Goal: Task Accomplishment & Management: Manage account settings

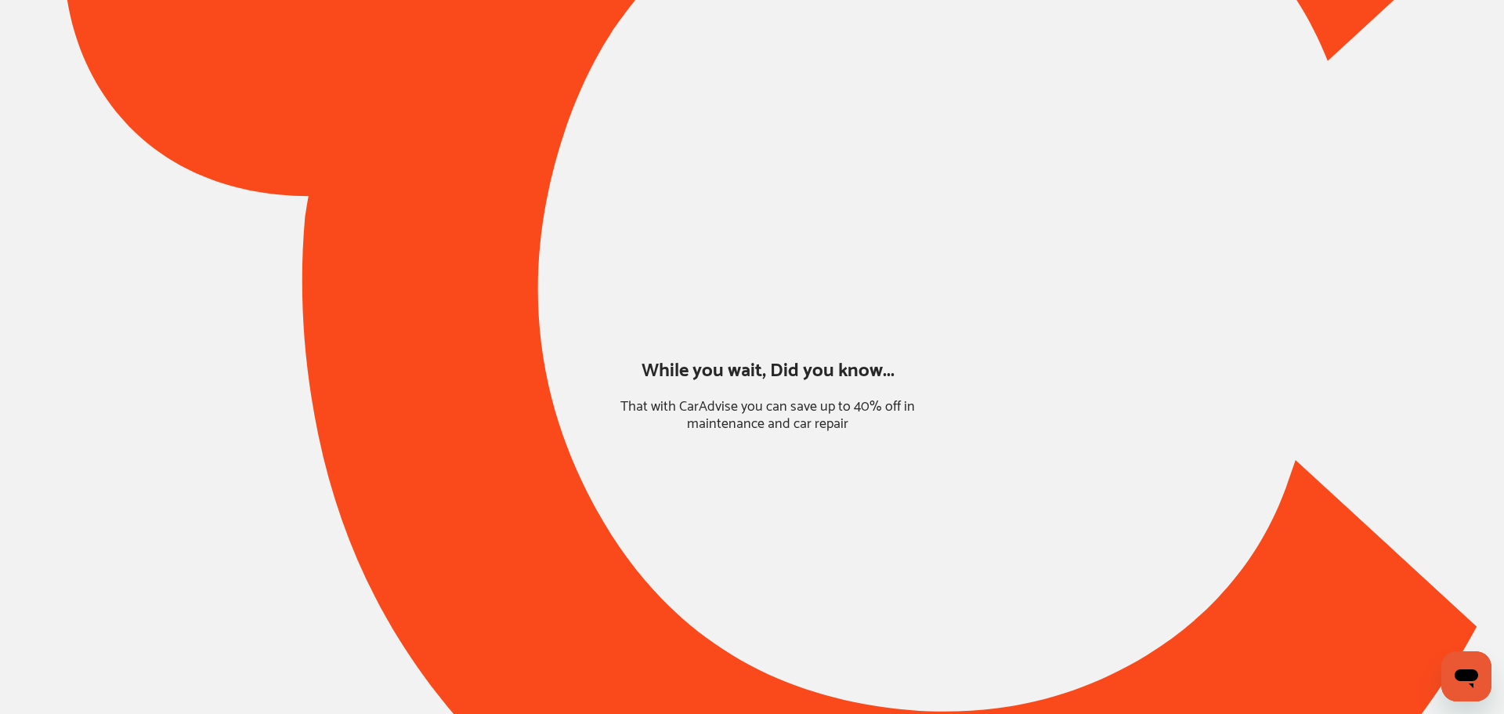
type input "*******"
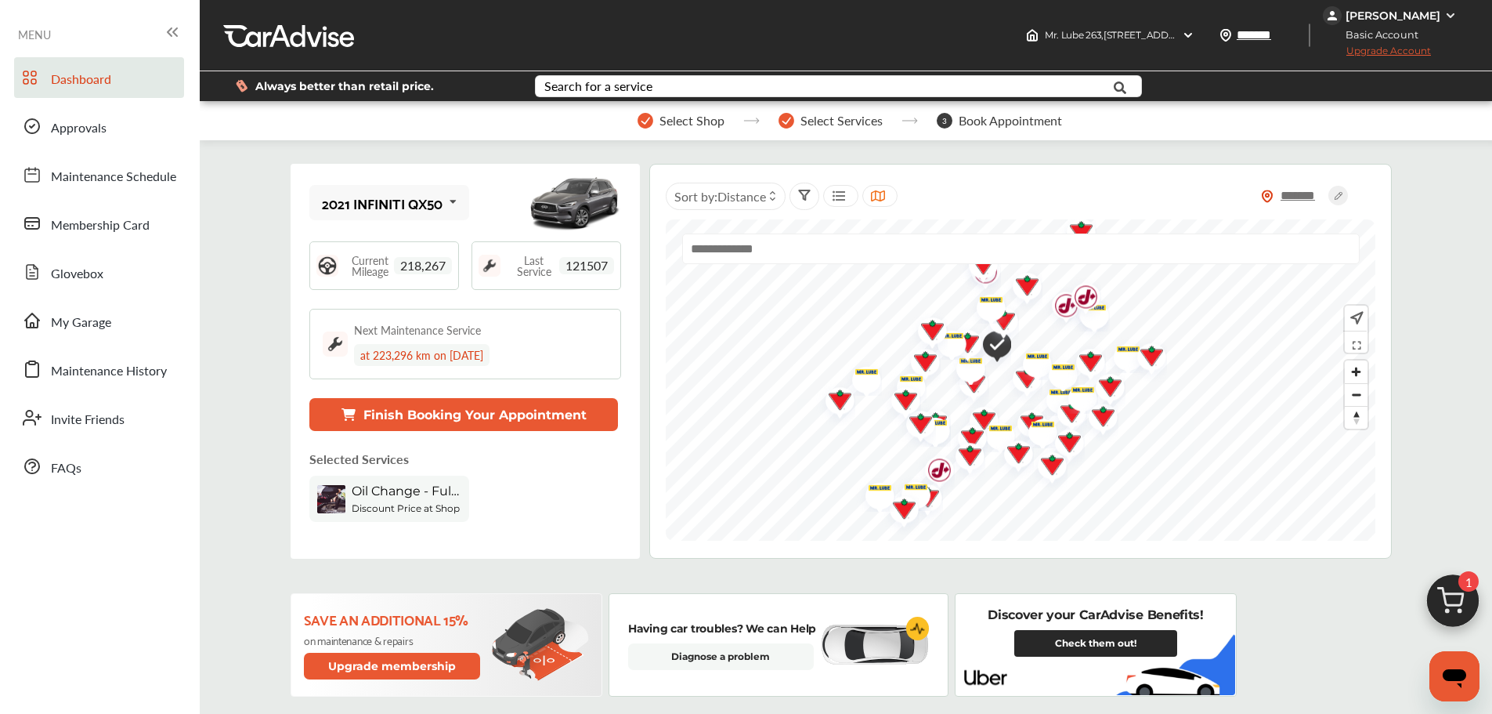
click at [1352, 22] on div "[PERSON_NAME]" at bounding box center [1393, 16] width 95 height 14
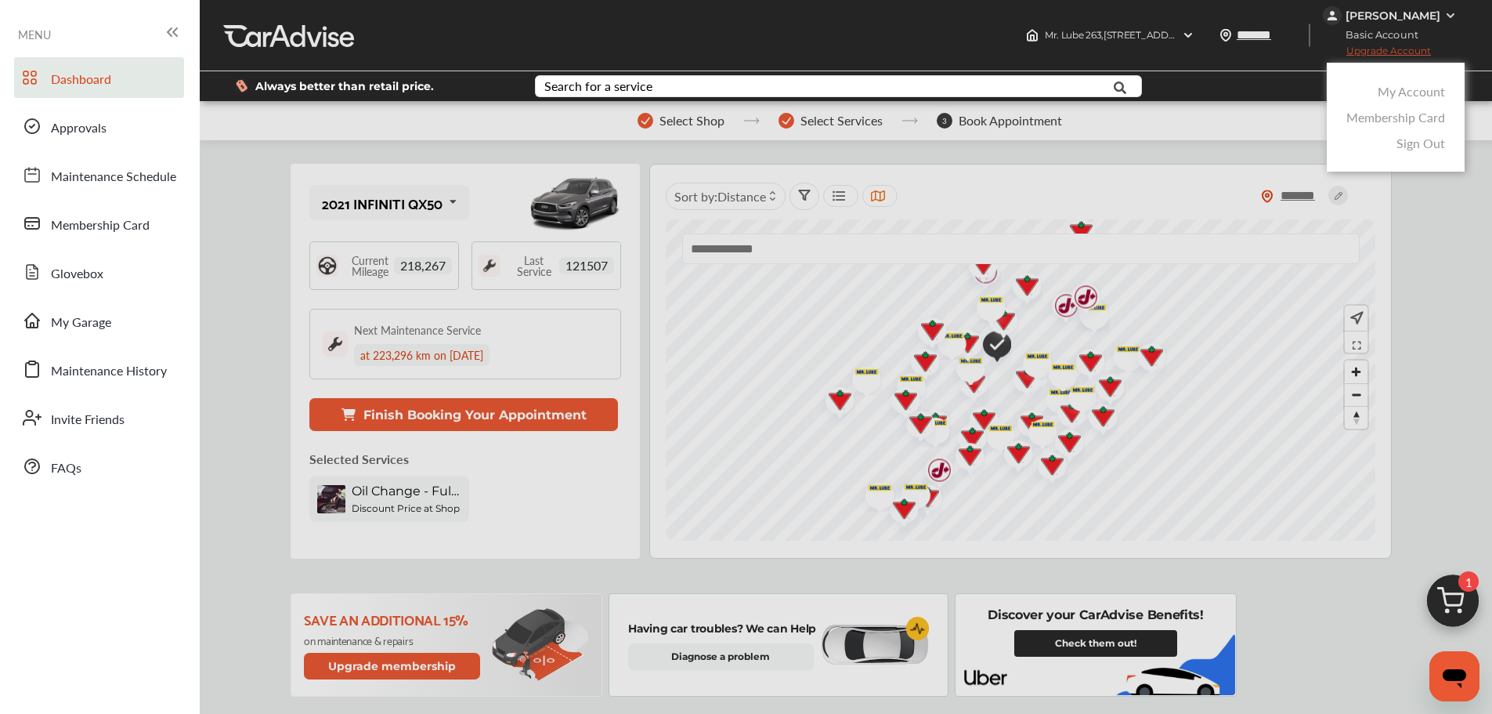
click at [1379, 85] on link "My Account" at bounding box center [1411, 91] width 67 height 18
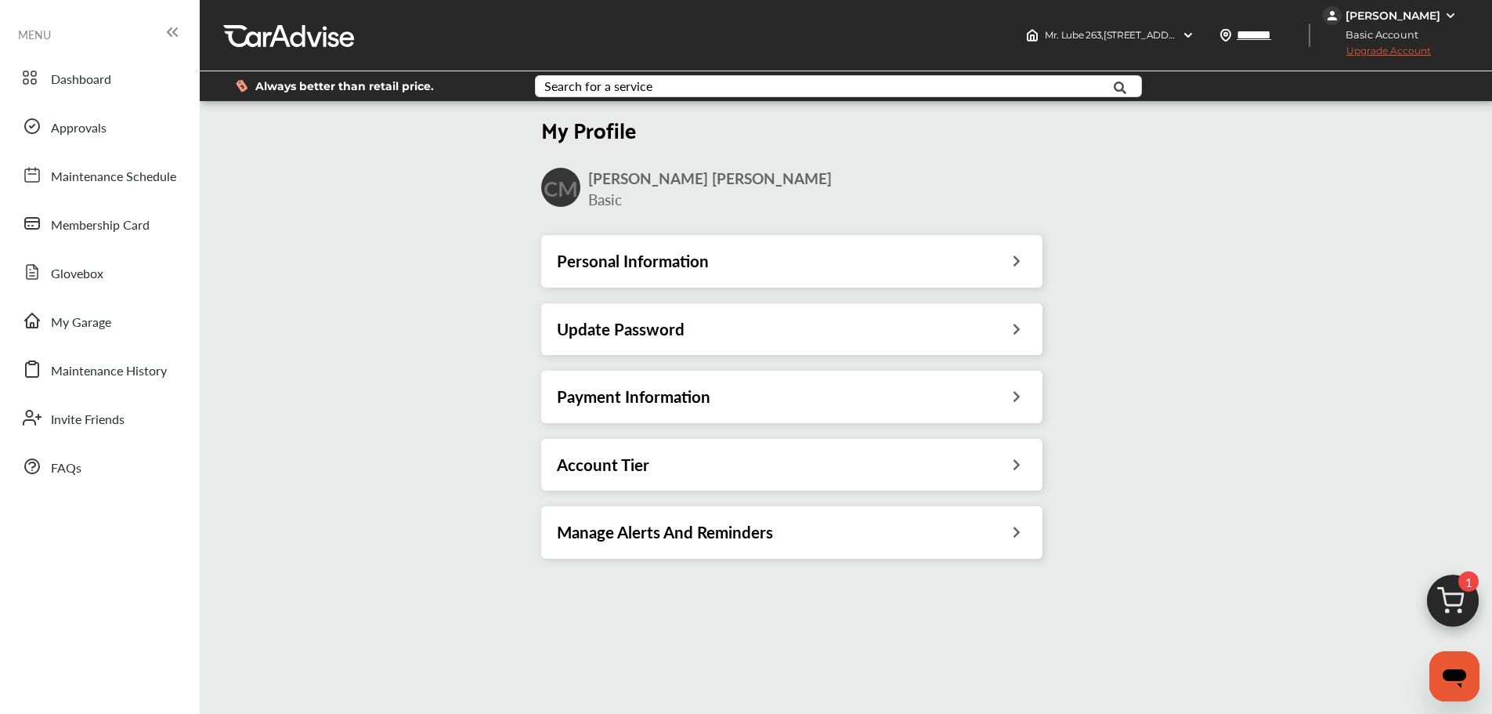
click at [651, 394] on h3 "Payment Information" at bounding box center [634, 396] width 154 height 20
